Goal: Task Accomplishment & Management: Manage account settings

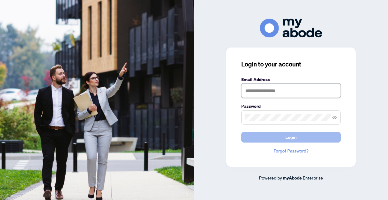
type input "**********"
click at [299, 138] on button "Login" at bounding box center [291, 137] width 100 height 11
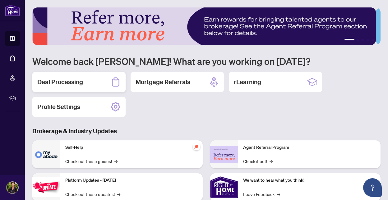
click at [69, 82] on h2 "Deal Processing" at bounding box center [60, 82] width 46 height 9
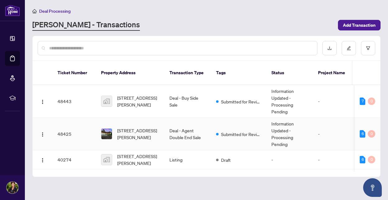
click at [69, 126] on td "48425" at bounding box center [75, 134] width 44 height 33
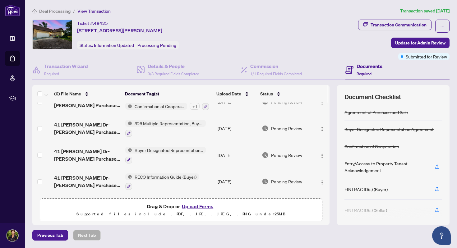
scroll to position [21, 0]
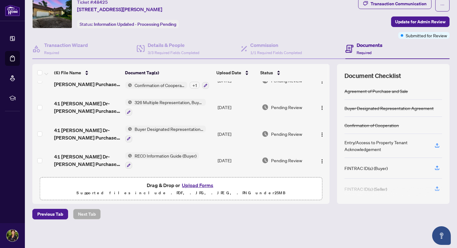
click at [193, 185] on button "Upload Forms" at bounding box center [197, 185] width 35 height 8
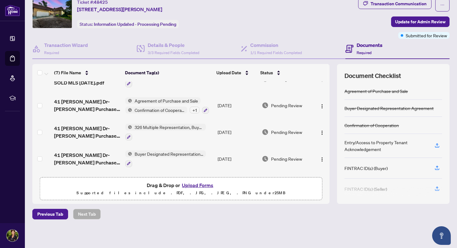
scroll to position [0, 0]
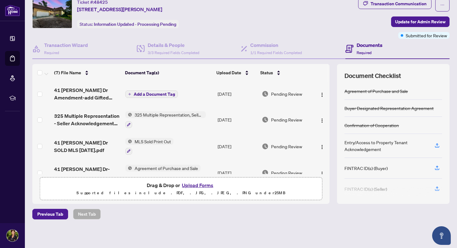
click at [158, 92] on span "Add a Document Tag" at bounding box center [154, 94] width 41 height 4
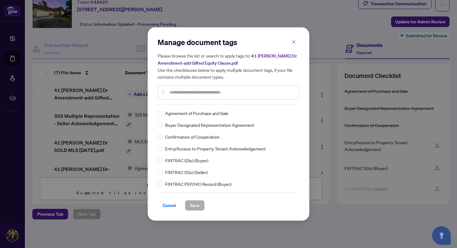
click at [181, 93] on input "text" at bounding box center [231, 92] width 125 height 7
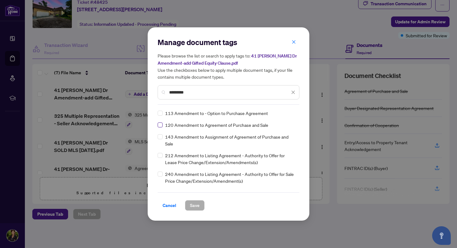
type input "*********"
click at [192, 200] on span "Save" at bounding box center [195, 206] width 10 height 10
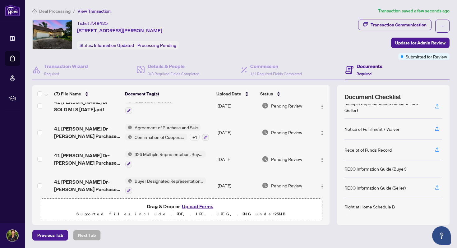
scroll to position [94, 0]
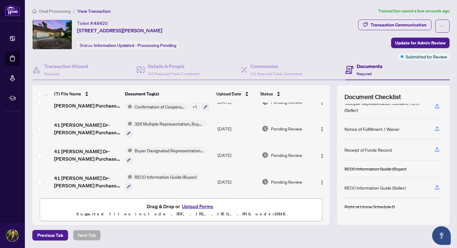
click at [195, 200] on button "Upload Forms" at bounding box center [197, 207] width 35 height 8
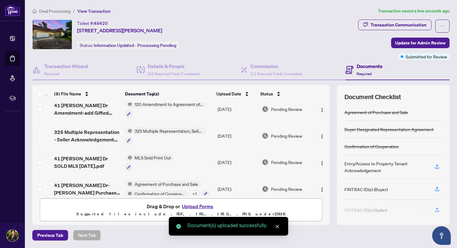
scroll to position [0, 0]
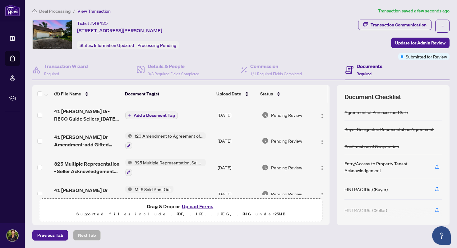
click at [149, 114] on span "Add a Document Tag" at bounding box center [154, 115] width 41 height 4
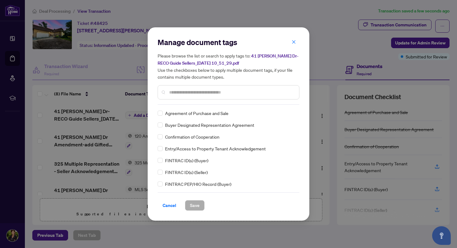
click at [199, 93] on input "text" at bounding box center [231, 92] width 125 height 7
type input "****"
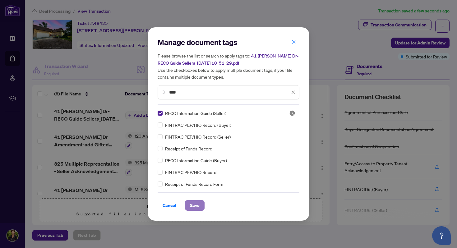
click at [192, 200] on span "Save" at bounding box center [195, 206] width 10 height 10
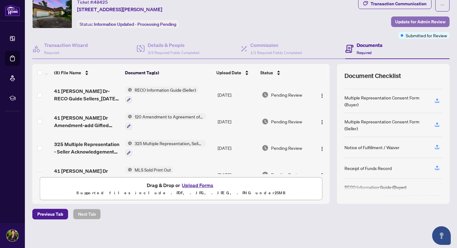
click at [388, 21] on span "Update for Admin Review" at bounding box center [420, 22] width 50 height 10
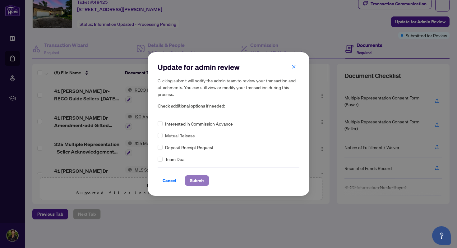
click at [202, 181] on span "Submit" at bounding box center [197, 181] width 14 height 10
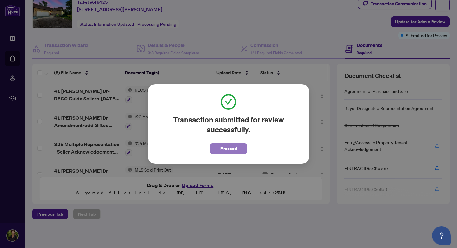
click at [231, 147] on span "Proceed" at bounding box center [229, 149] width 16 height 10
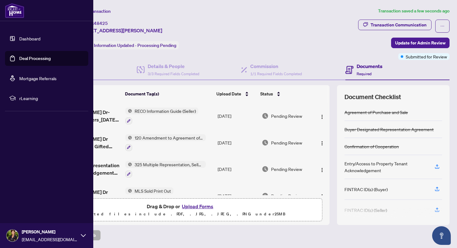
click at [19, 38] on link "Dashboard" at bounding box center [29, 39] width 21 height 6
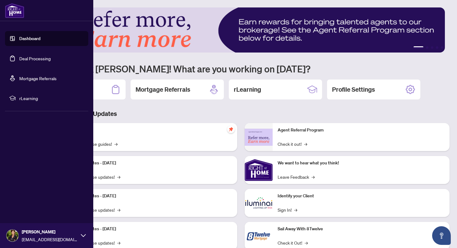
click at [82, 200] on icon at bounding box center [83, 235] width 5 height 5
click at [32, 198] on button "Logout" at bounding box center [46, 198] width 83 height 11
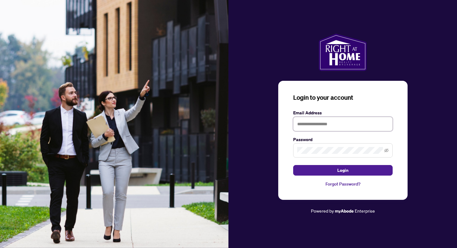
type input "**********"
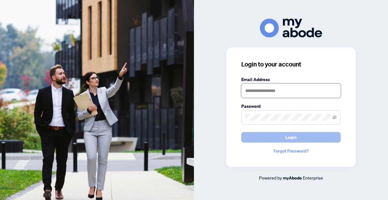
type input "**********"
click at [297, 137] on button "Login" at bounding box center [291, 137] width 100 height 11
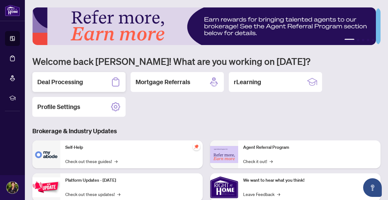
click at [78, 84] on h2 "Deal Processing" at bounding box center [60, 82] width 46 height 9
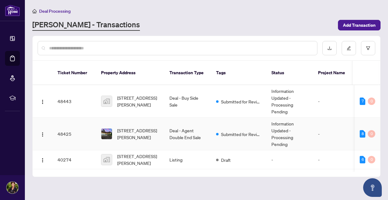
click at [83, 121] on td "48425" at bounding box center [75, 134] width 44 height 33
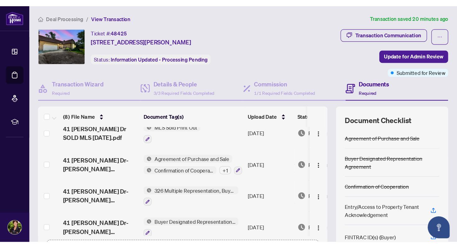
scroll to position [91, 0]
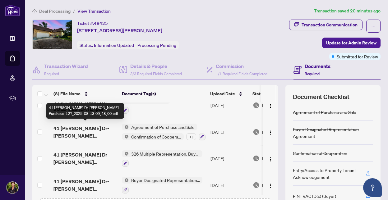
click at [105, 132] on span "41 [PERSON_NAME] Dr-[PERSON_NAME] Purchase-127_2025-08-13 09_48_00.pdf" at bounding box center [85, 132] width 63 height 15
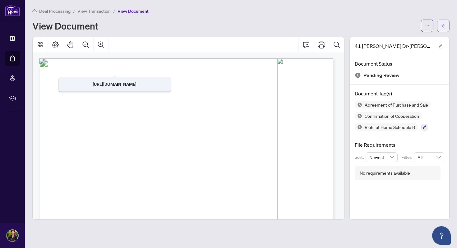
click at [388, 24] on icon "arrow-left" at bounding box center [443, 26] width 4 height 4
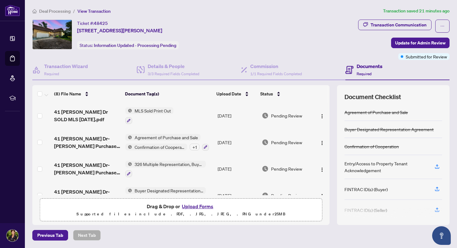
scroll to position [83, 0]
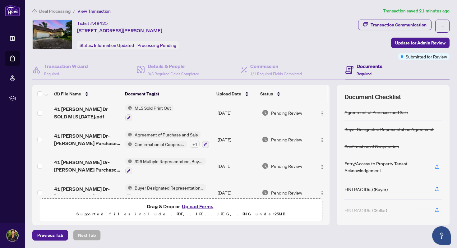
click at [153, 133] on span "Agreement of Purchase and Sale" at bounding box center [166, 134] width 68 height 7
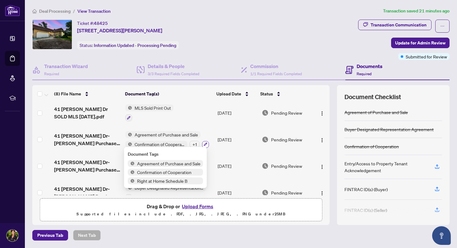
click at [204, 142] on icon "button" at bounding box center [206, 144] width 4 height 4
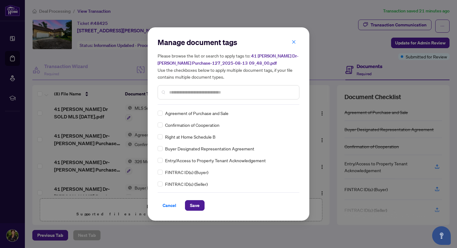
click at [171, 92] on input "text" at bounding box center [231, 92] width 125 height 7
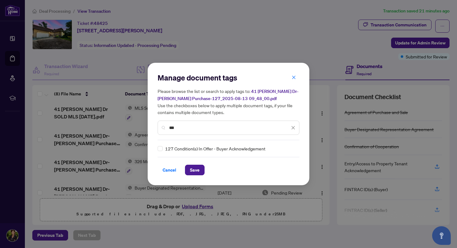
type input "***"
click at [194, 169] on span "Save" at bounding box center [195, 170] width 10 height 10
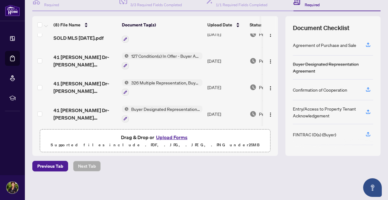
scroll to position [120, 0]
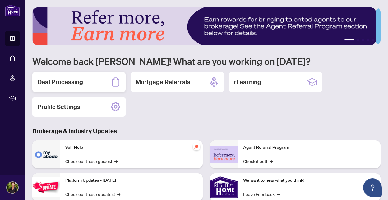
click at [49, 82] on h2 "Deal Processing" at bounding box center [60, 82] width 46 height 9
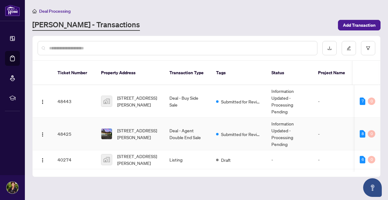
click at [67, 124] on td "48425" at bounding box center [75, 134] width 44 height 33
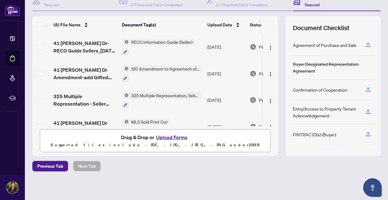
click at [172, 136] on button "Upload Forms" at bounding box center [171, 137] width 35 height 8
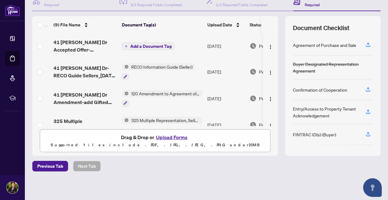
click at [150, 43] on button "Add a Document Tag" at bounding box center [148, 46] width 53 height 7
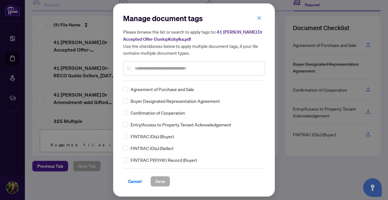
click at [135, 68] on input "text" at bounding box center [197, 68] width 125 height 7
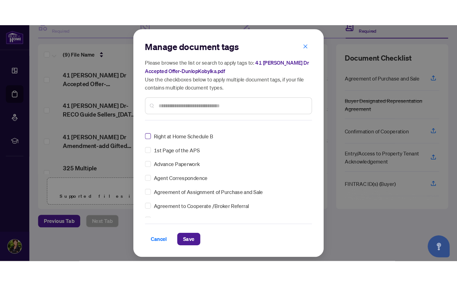
scroll to position [19, 0]
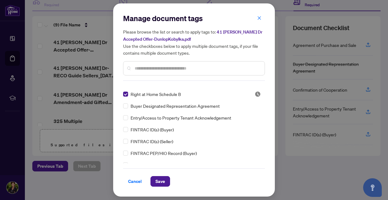
click at [149, 69] on input "text" at bounding box center [197, 68] width 125 height 7
click at [163, 180] on span "Save" at bounding box center [161, 182] width 10 height 10
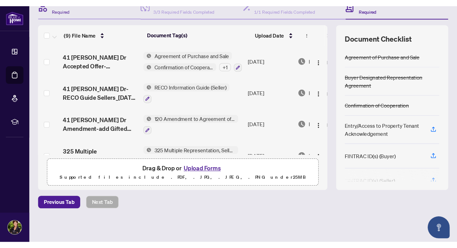
scroll to position [0, 0]
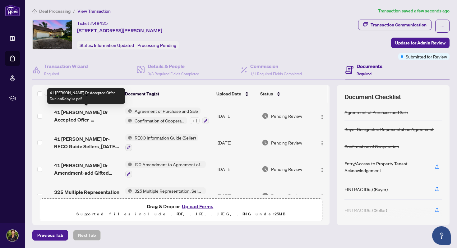
click at [77, 116] on span "41 [PERSON_NAME] Dr Accepted Offer-DunlopKobylka.pdf" at bounding box center [87, 116] width 66 height 15
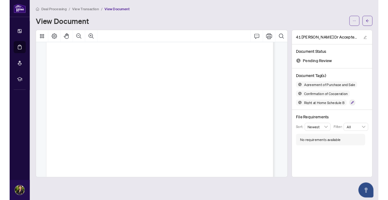
scroll to position [3126, 0]
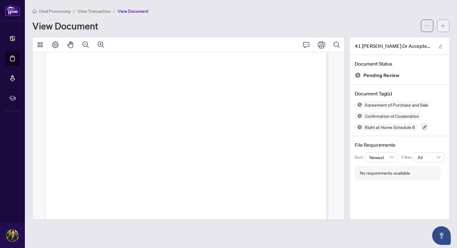
click at [388, 26] on icon "arrow-left" at bounding box center [444, 25] width 4 height 3
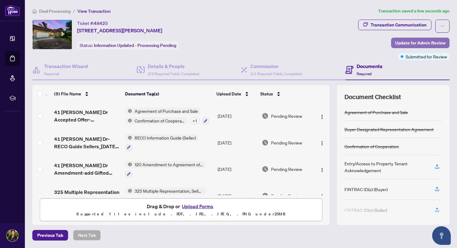
click at [388, 42] on span "Update for Admin Review" at bounding box center [420, 43] width 50 height 10
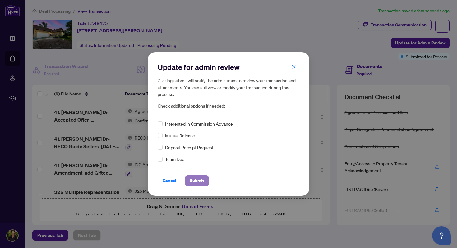
click at [196, 180] on span "Submit" at bounding box center [197, 181] width 14 height 10
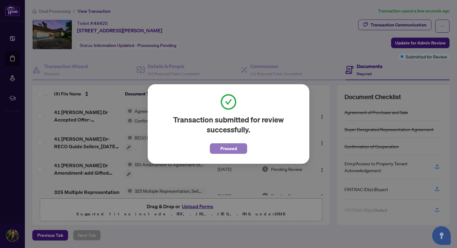
click at [232, 147] on span "Proceed" at bounding box center [229, 149] width 16 height 10
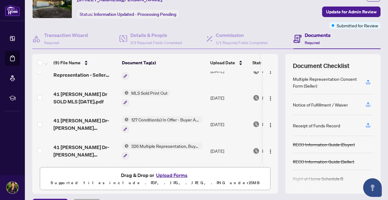
scroll to position [38, 0]
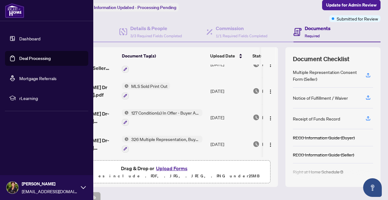
click at [19, 38] on link "Dashboard" at bounding box center [29, 39] width 21 height 6
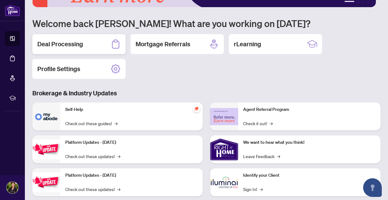
click at [97, 44] on div "Deal Processing" at bounding box center [78, 44] width 93 height 20
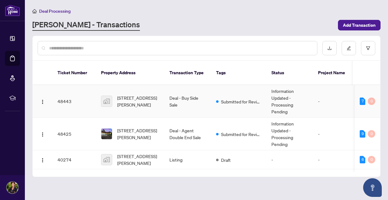
click at [68, 95] on td "48443" at bounding box center [75, 101] width 44 height 33
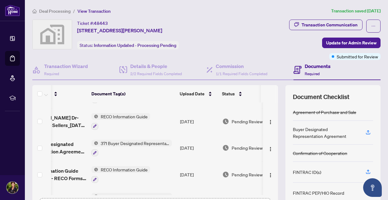
scroll to position [0, 46]
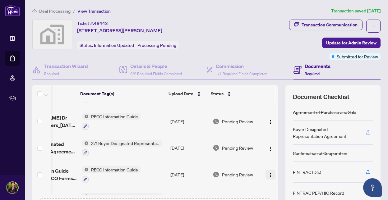
click at [268, 173] on img "button" at bounding box center [270, 175] width 5 height 5
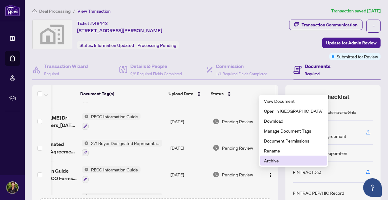
click at [272, 160] on span "Archive" at bounding box center [293, 160] width 59 height 7
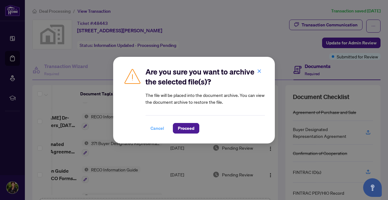
click at [158, 128] on span "Cancel" at bounding box center [158, 129] width 14 height 10
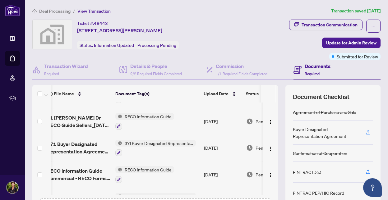
scroll to position [0, 0]
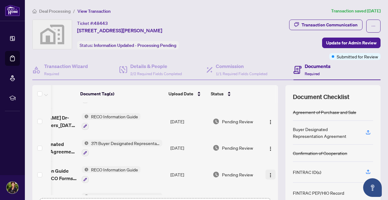
click at [268, 173] on img "button" at bounding box center [270, 175] width 5 height 5
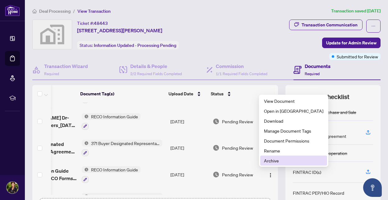
click at [266, 159] on span "Archive" at bounding box center [293, 160] width 59 height 7
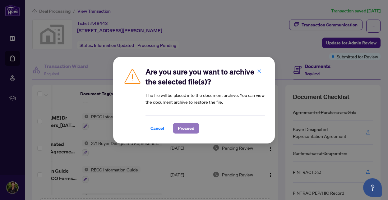
click at [182, 128] on span "Proceed" at bounding box center [186, 129] width 16 height 10
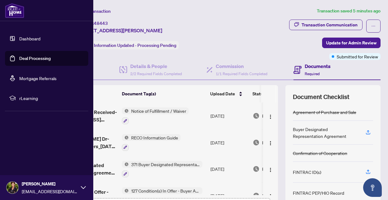
click at [14, 187] on img at bounding box center [13, 188] width 12 height 12
click at [84, 186] on icon at bounding box center [83, 187] width 5 height 5
click at [19, 150] on span "Logout" at bounding box center [25, 151] width 14 height 10
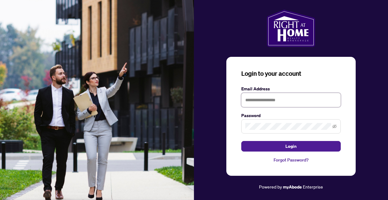
type input "**********"
